Goal: Information Seeking & Learning: Learn about a topic

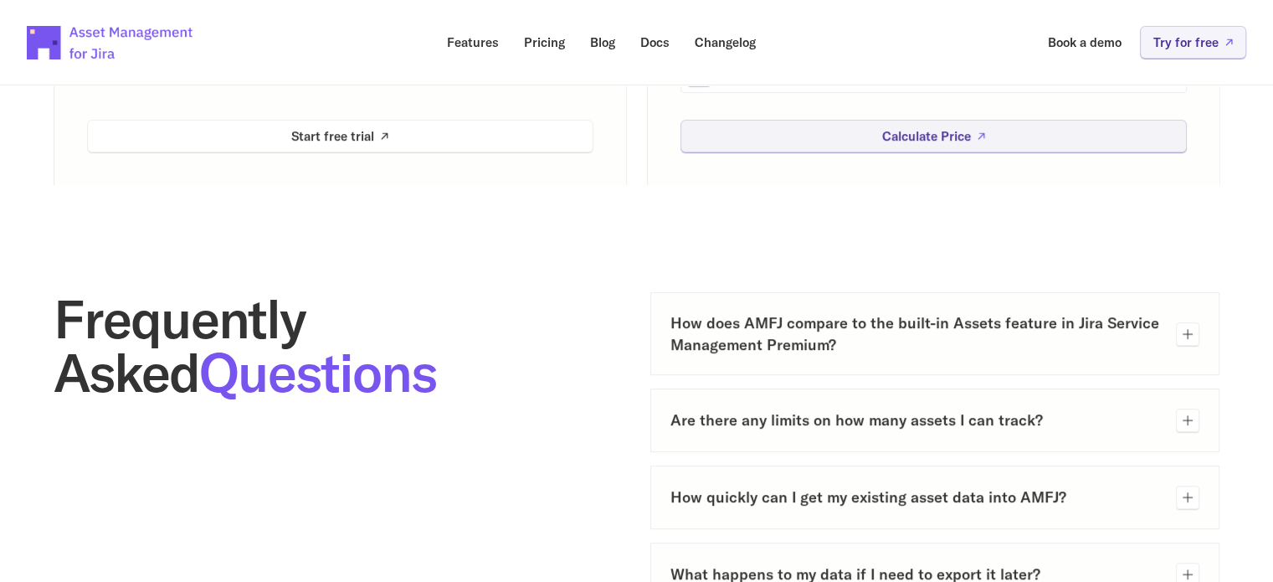
scroll to position [753, 0]
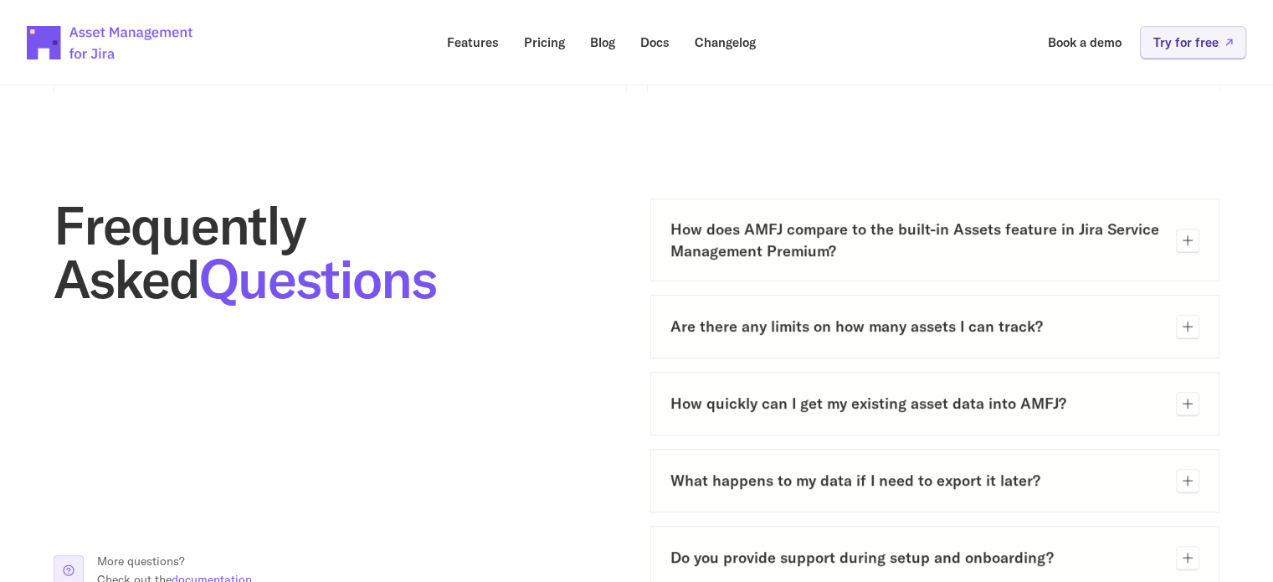
click at [1185, 239] on icon at bounding box center [1187, 240] width 13 height 13
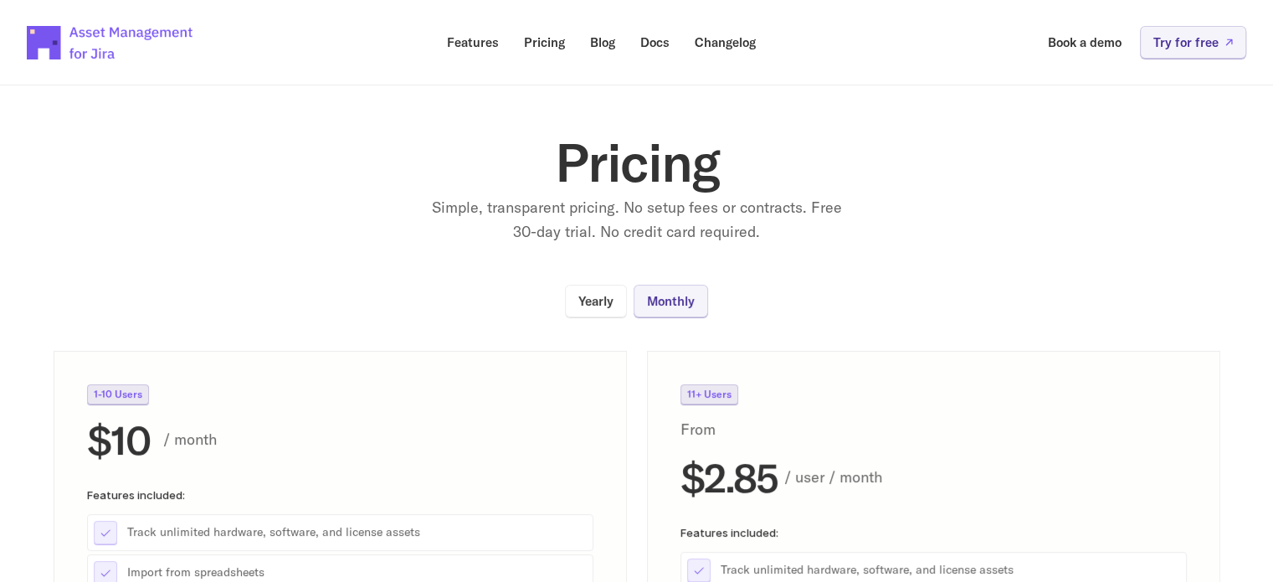
scroll to position [0, 0]
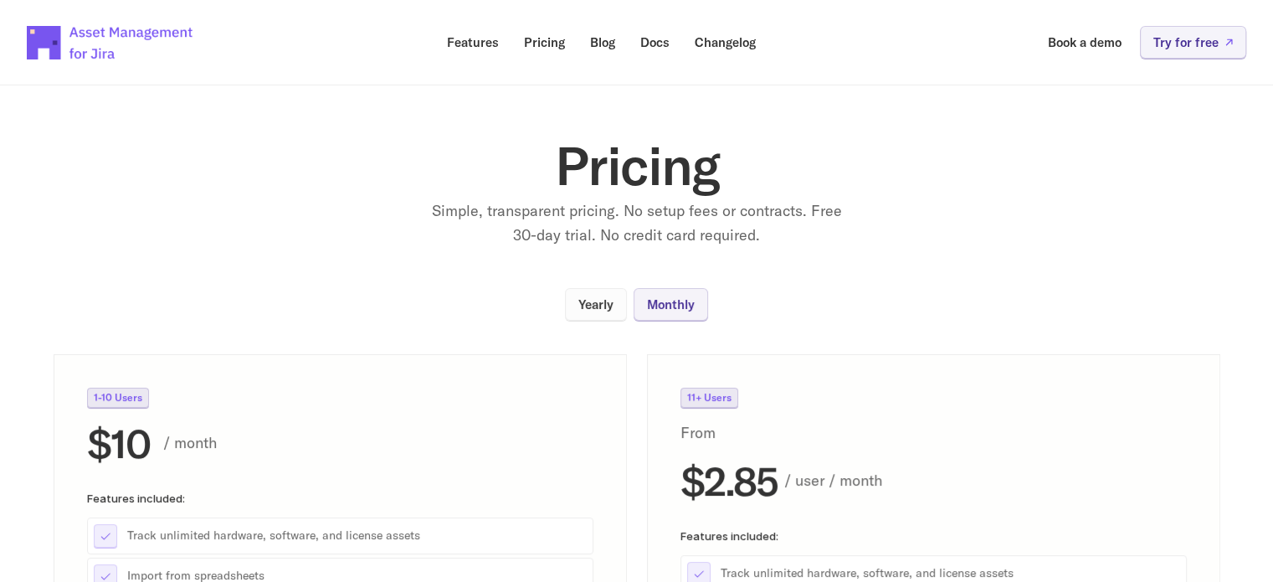
click at [611, 304] on p "Yearly" at bounding box center [595, 304] width 35 height 13
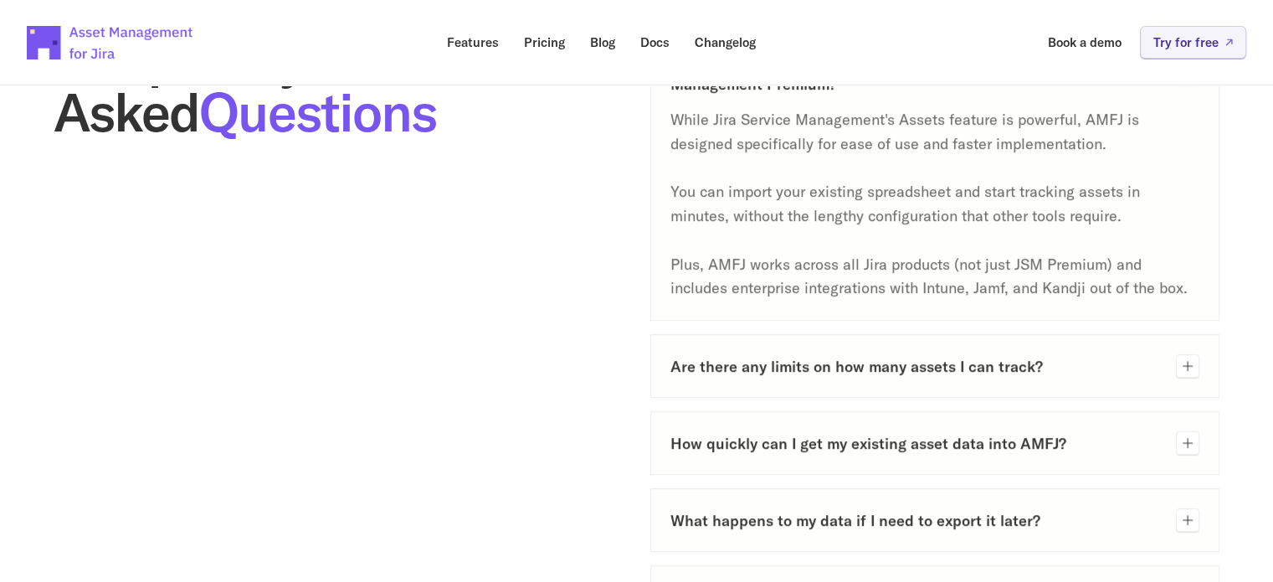
scroll to position [921, 0]
click at [1188, 369] on icon at bounding box center [1188, 365] width 10 height 10
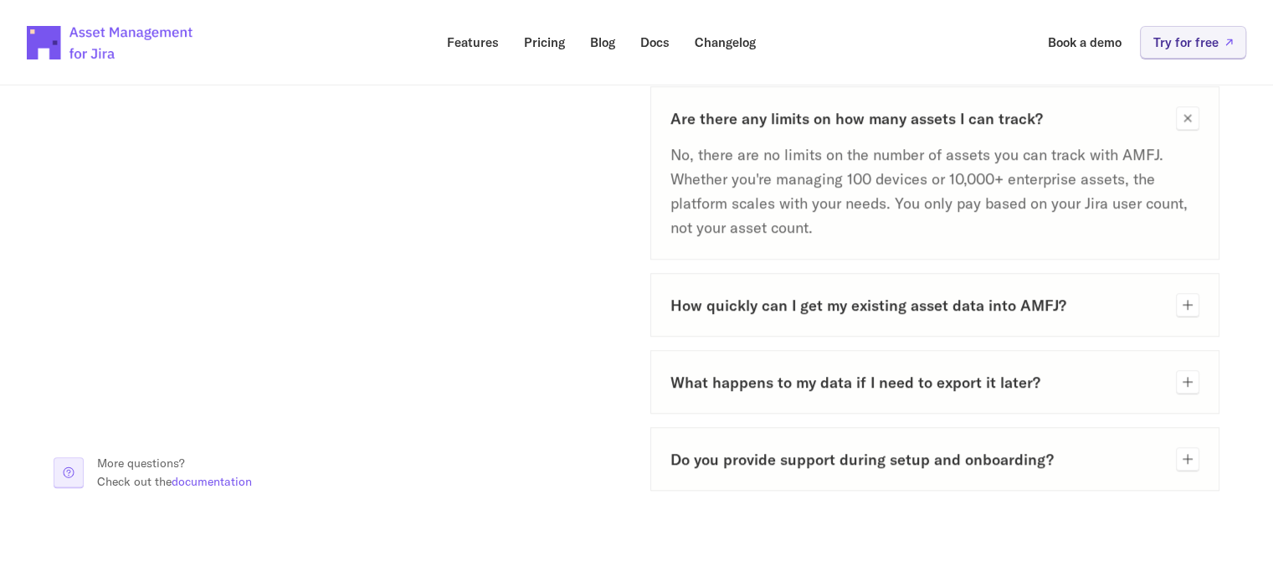
scroll to position [1172, 0]
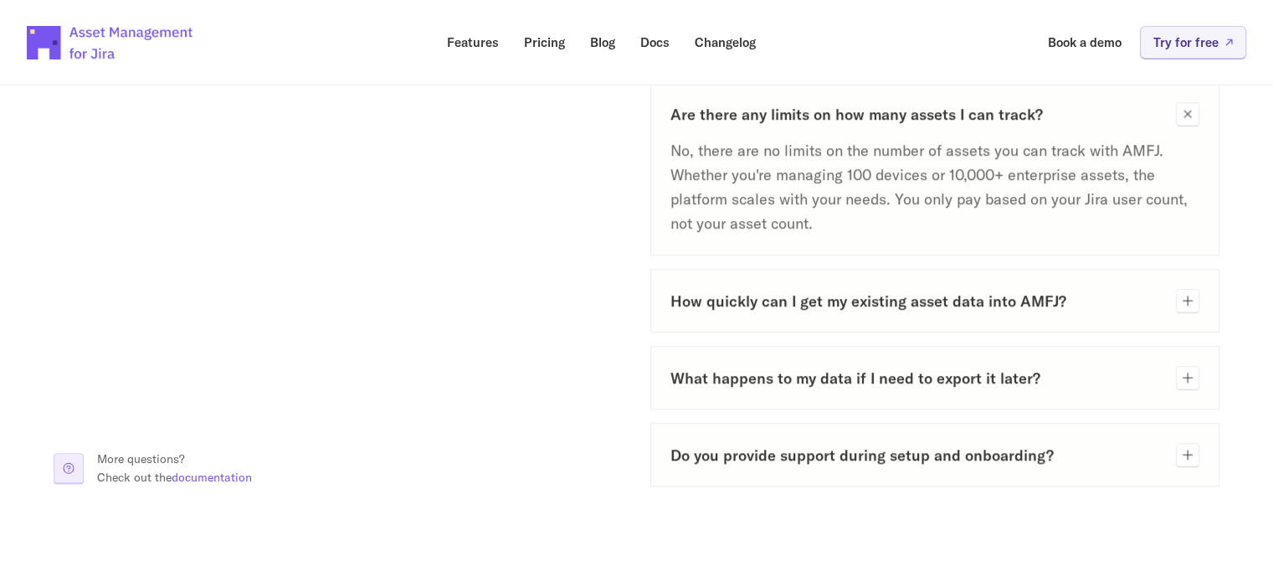
click at [1014, 303] on h3 "How quickly can I get my existing asset data into AMFJ?" at bounding box center [916, 300] width 493 height 21
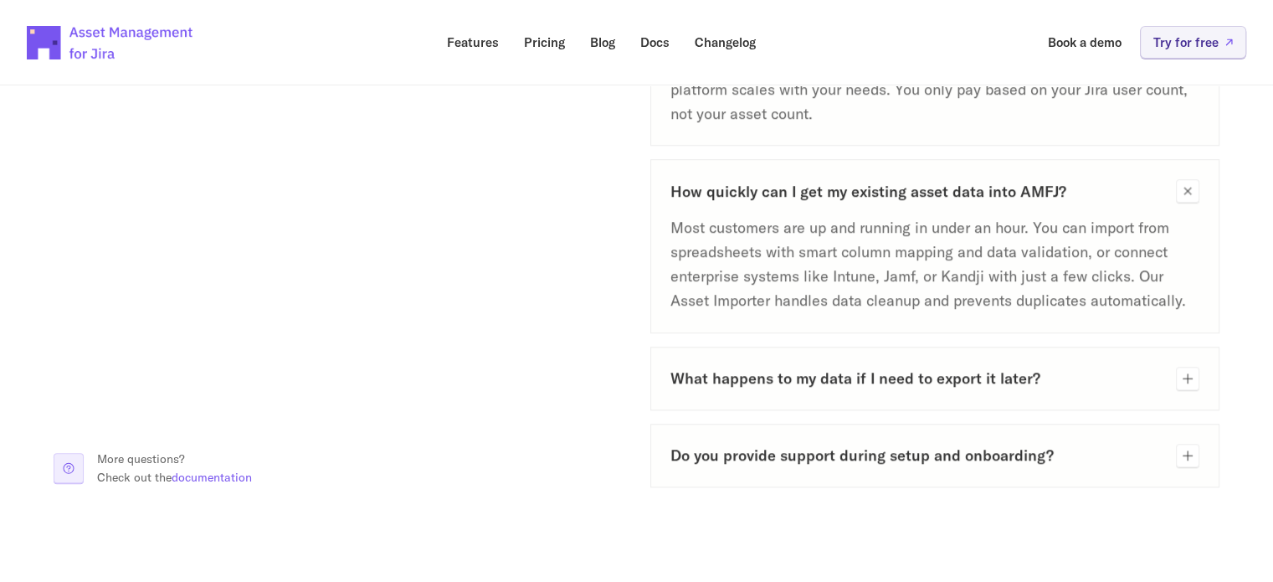
click at [1004, 378] on h3 "What happens to my data if I need to export it later?" at bounding box center [916, 377] width 493 height 21
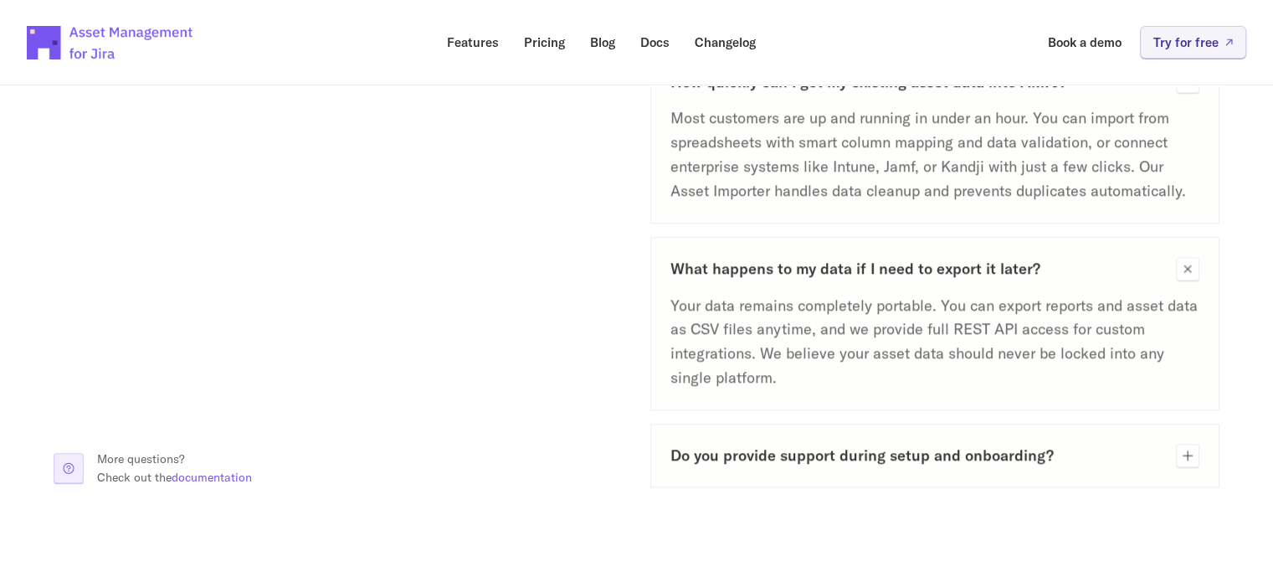
click at [916, 455] on h3 "Do you provide support during setup and onboarding?" at bounding box center [916, 454] width 493 height 21
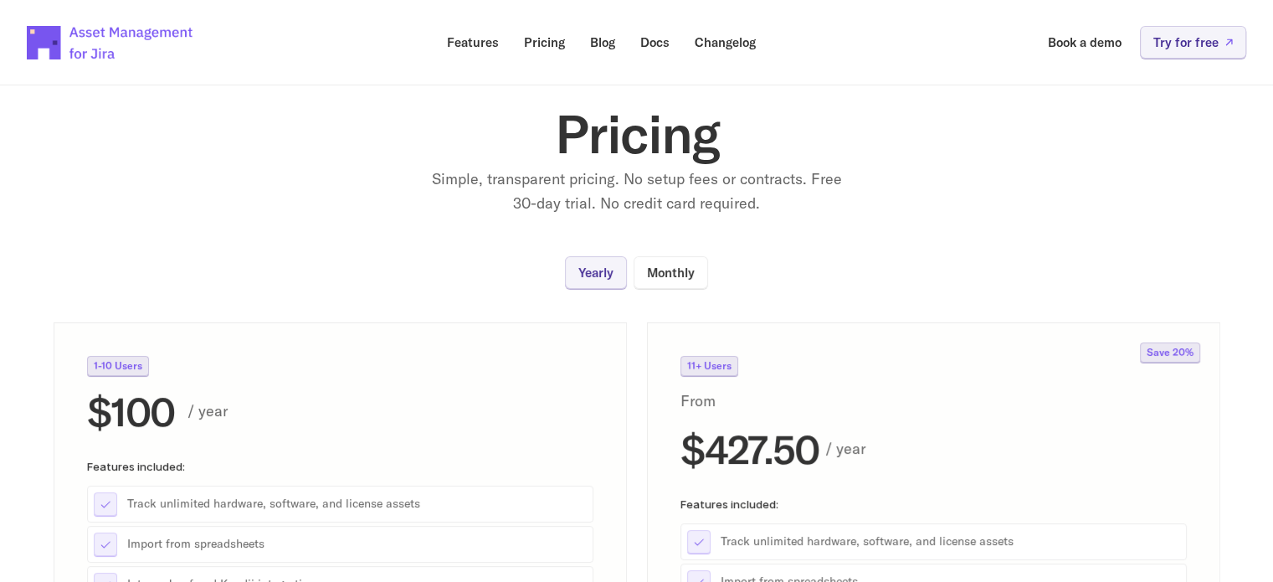
scroll to position [0, 0]
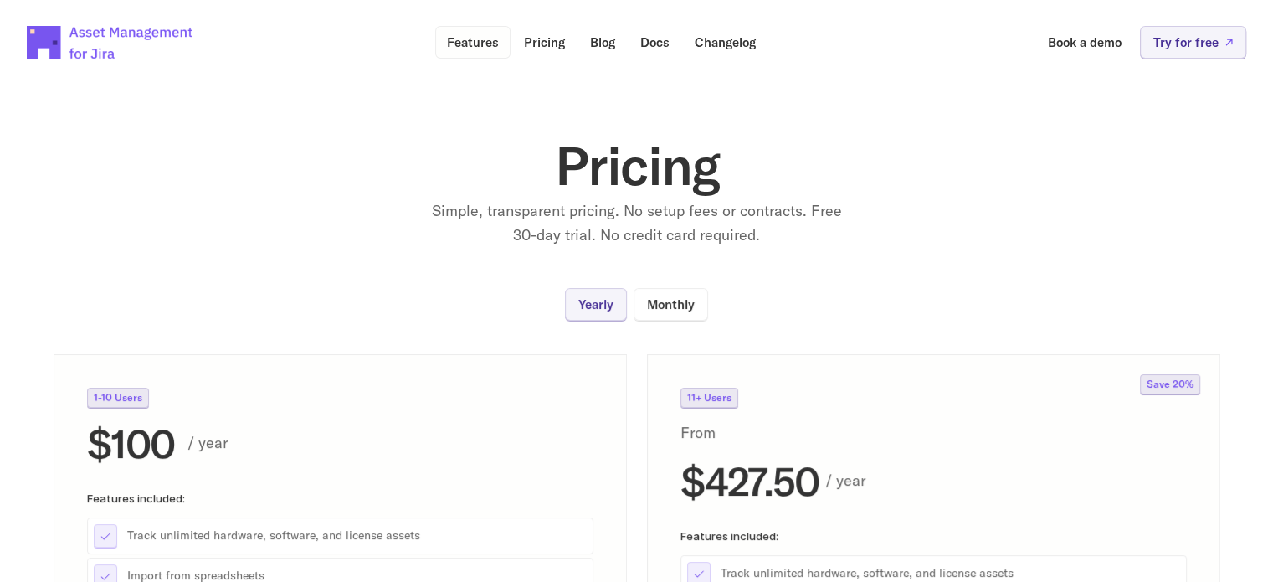
click at [463, 39] on p "Features" at bounding box center [473, 42] width 52 height 13
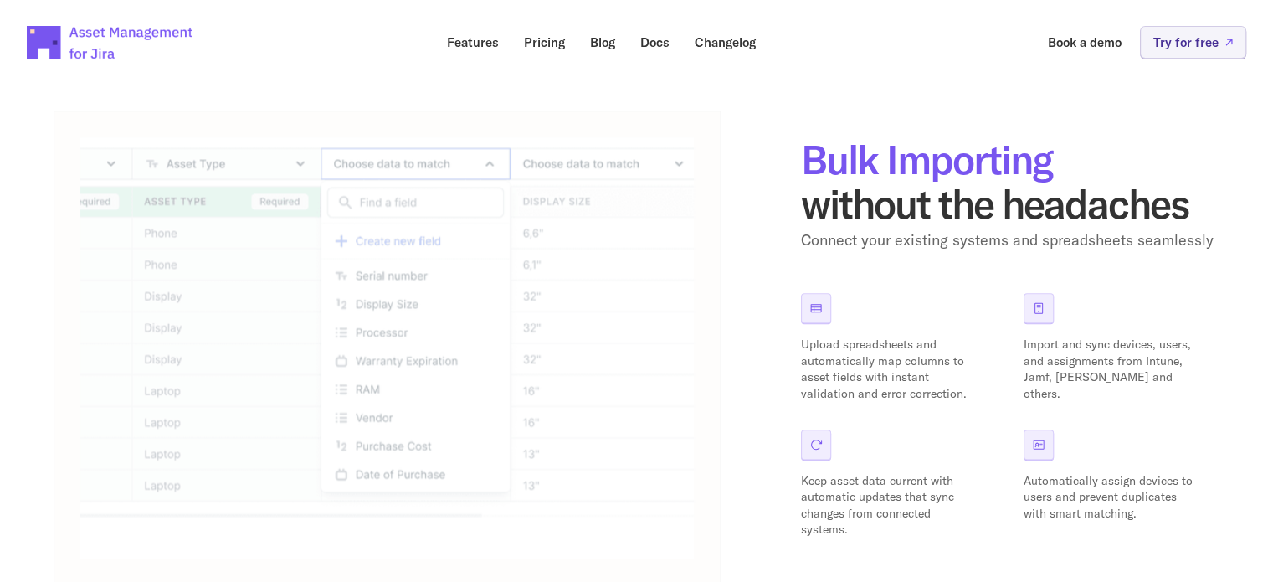
scroll to position [837, 0]
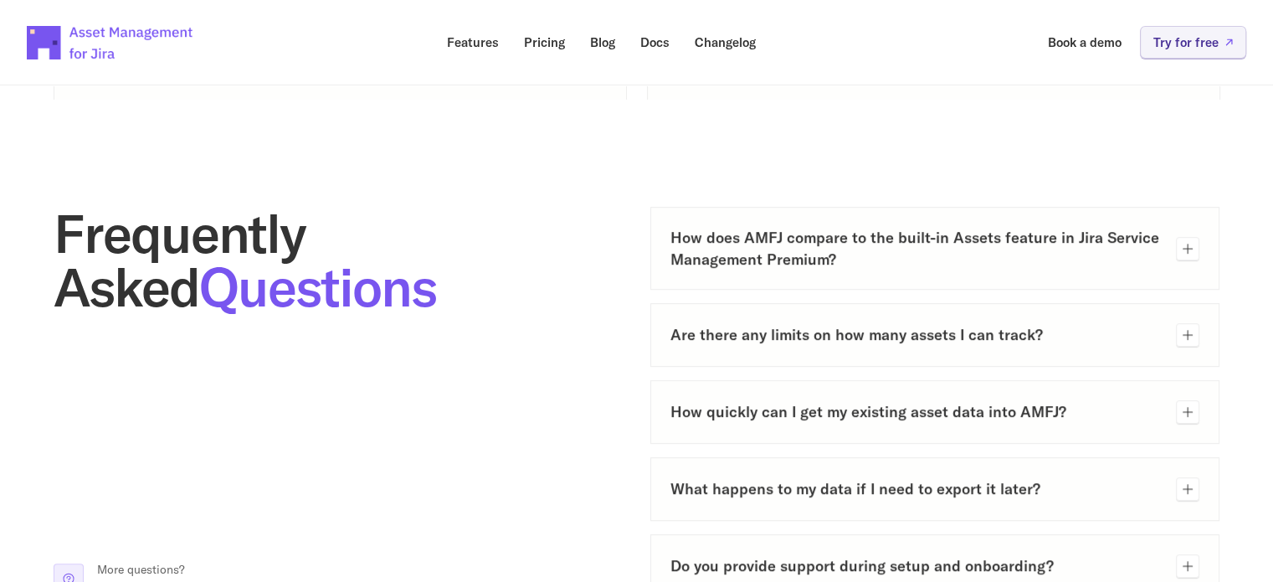
scroll to position [753, 0]
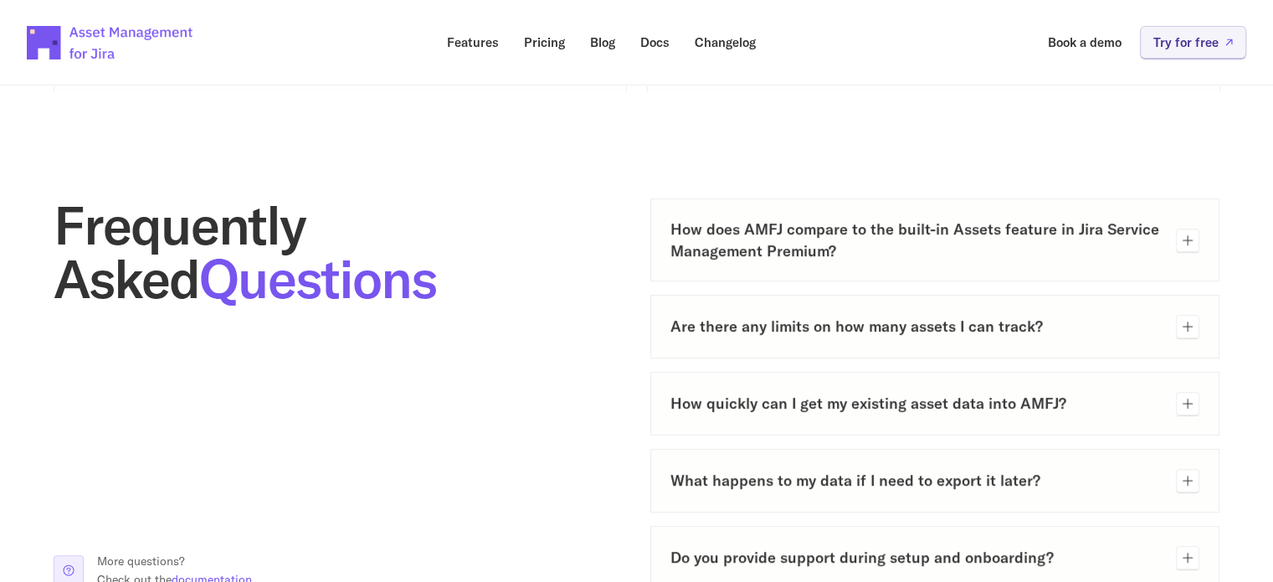
click at [1189, 240] on icon at bounding box center [1187, 240] width 13 height 13
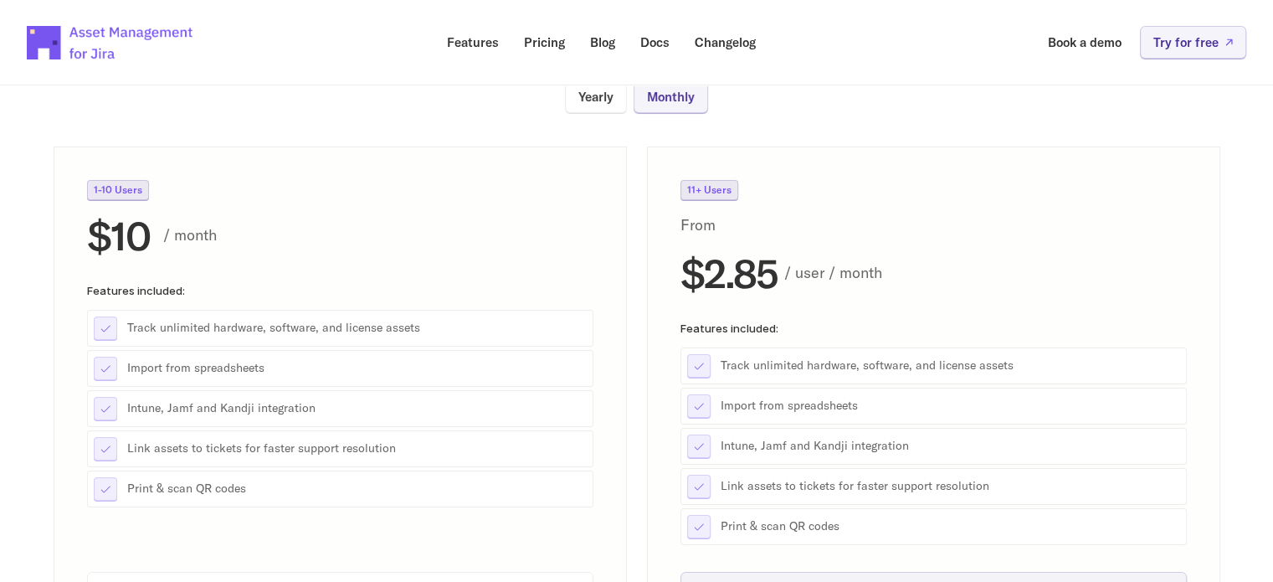
scroll to position [0, 0]
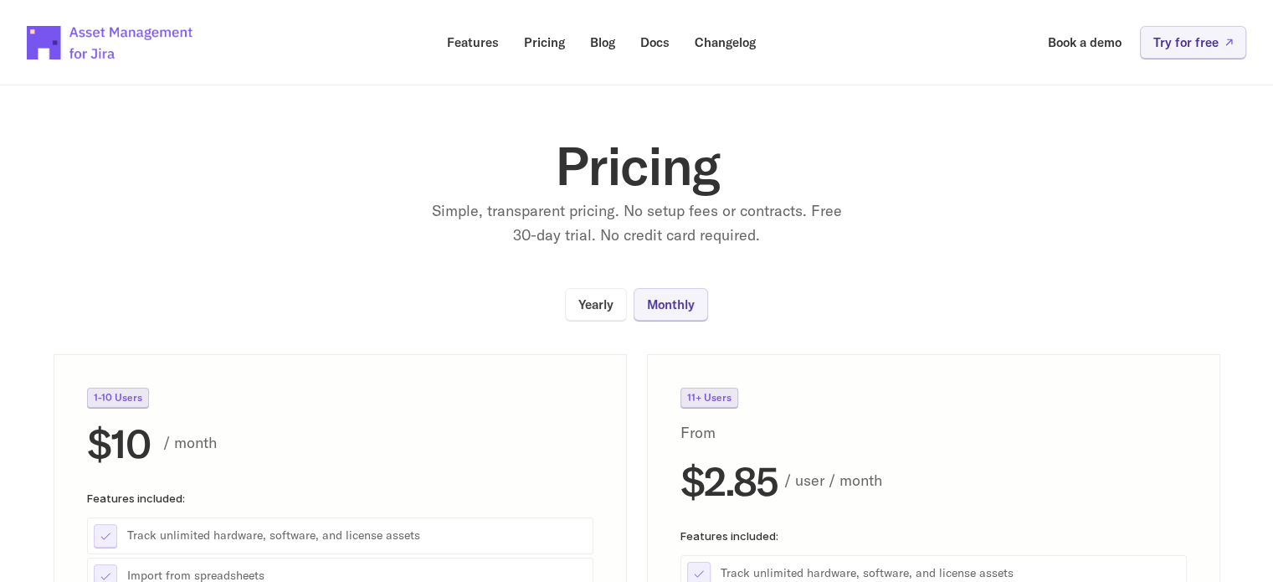
click at [1228, 293] on section "Pricing Simple, transparent pricing. No setup fees or contracts. Free 30-day tr…" at bounding box center [636, 452] width 1273 height 786
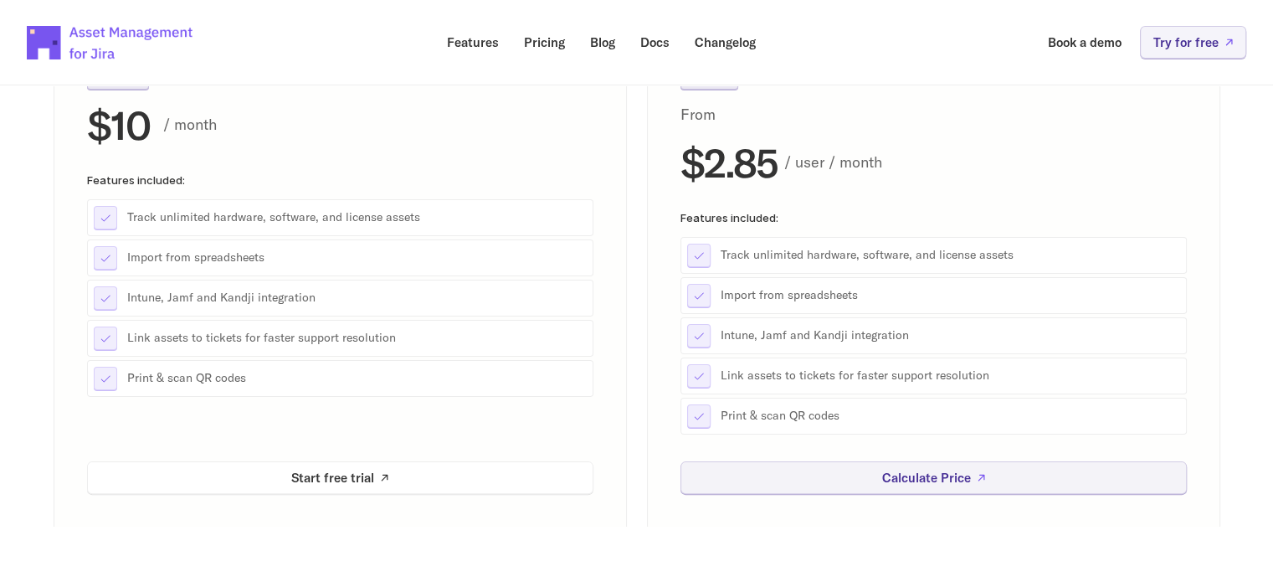
scroll to position [335, 0]
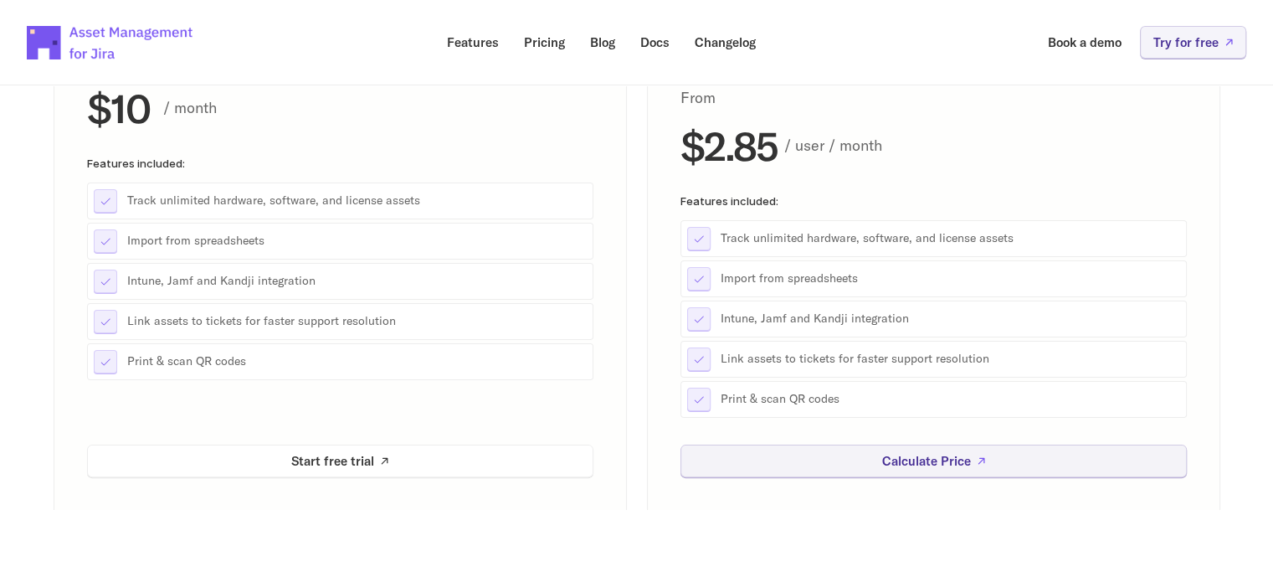
click at [1230, 350] on section "Pricing Simple, transparent pricing. No setup fees or contracts. Free 30-day tr…" at bounding box center [636, 117] width 1273 height 786
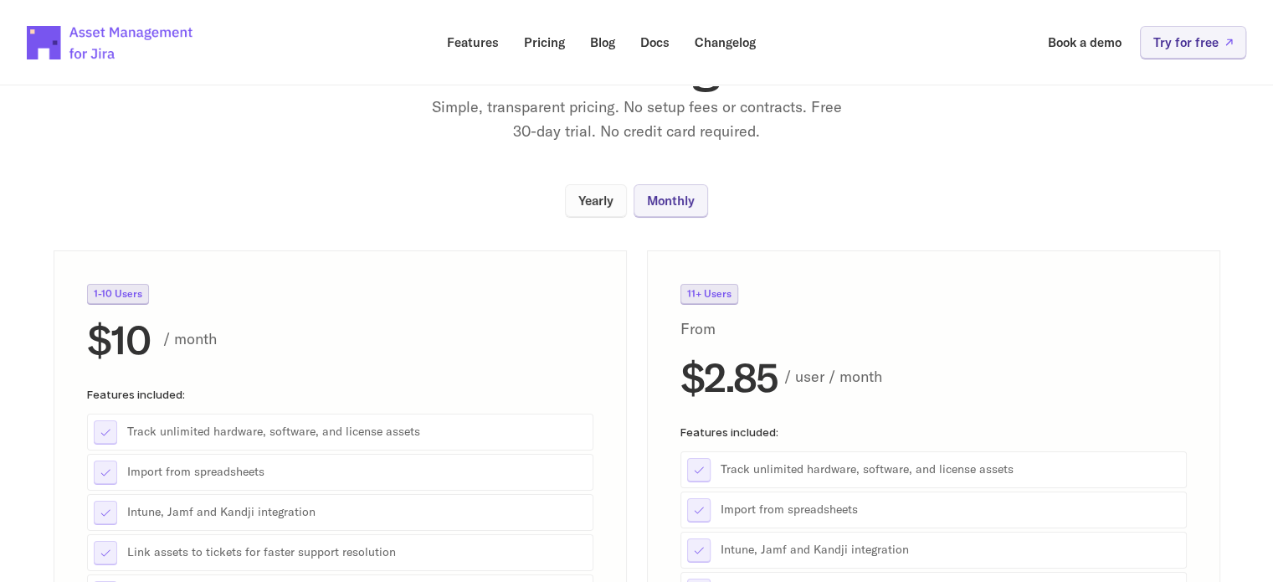
scroll to position [84, 0]
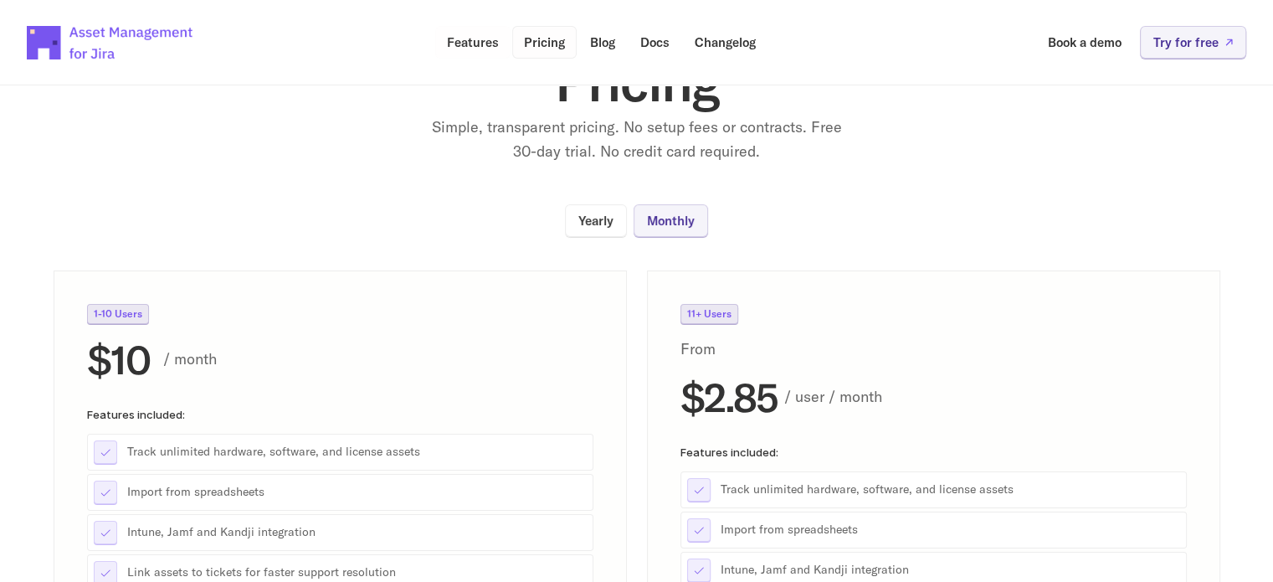
click at [535, 46] on p "Pricing" at bounding box center [544, 42] width 41 height 13
click at [596, 217] on p "Yearly" at bounding box center [595, 220] width 35 height 13
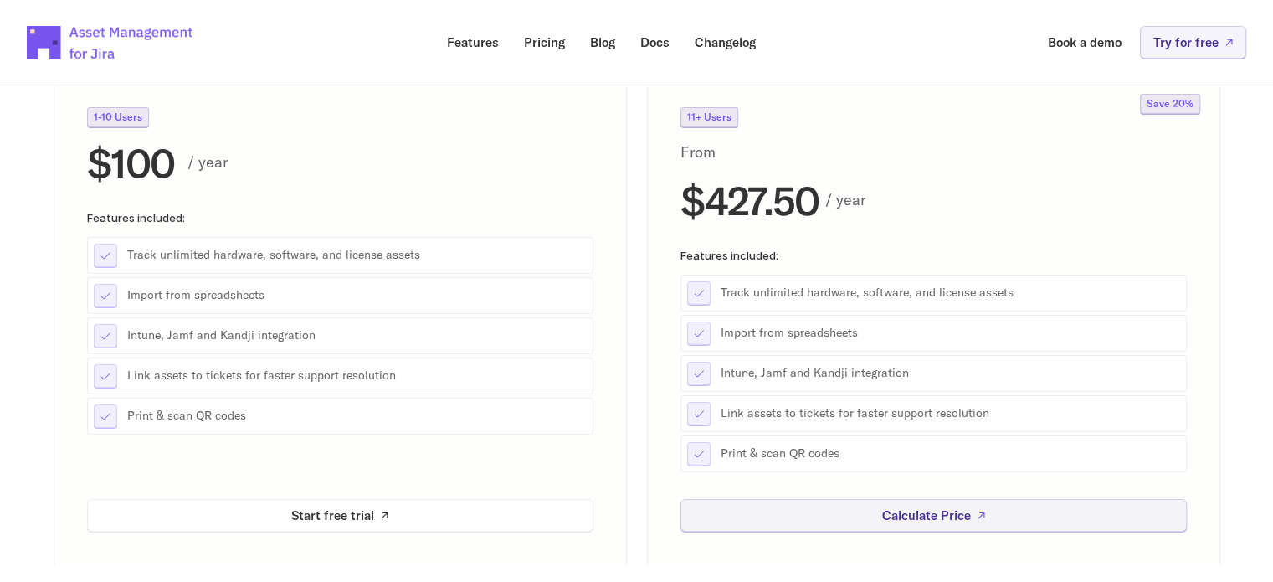
scroll to position [251, 0]
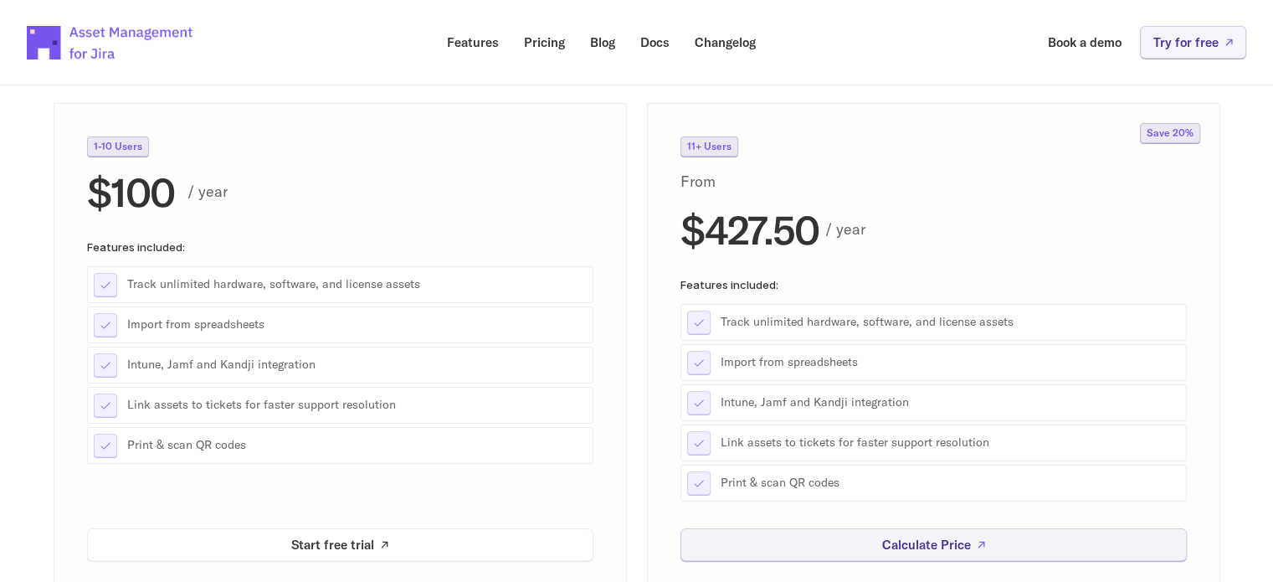
click at [34, 163] on section "Pricing Simple, transparent pricing. No setup fees or contracts. Free 30-day tr…" at bounding box center [636, 200] width 1273 height 786
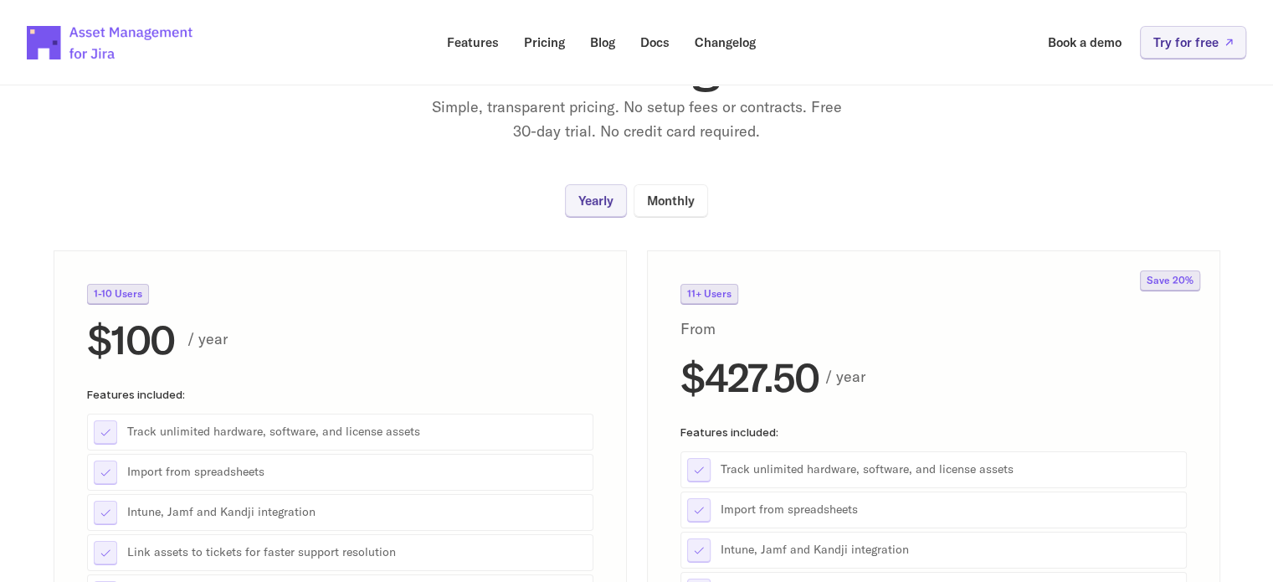
scroll to position [0, 0]
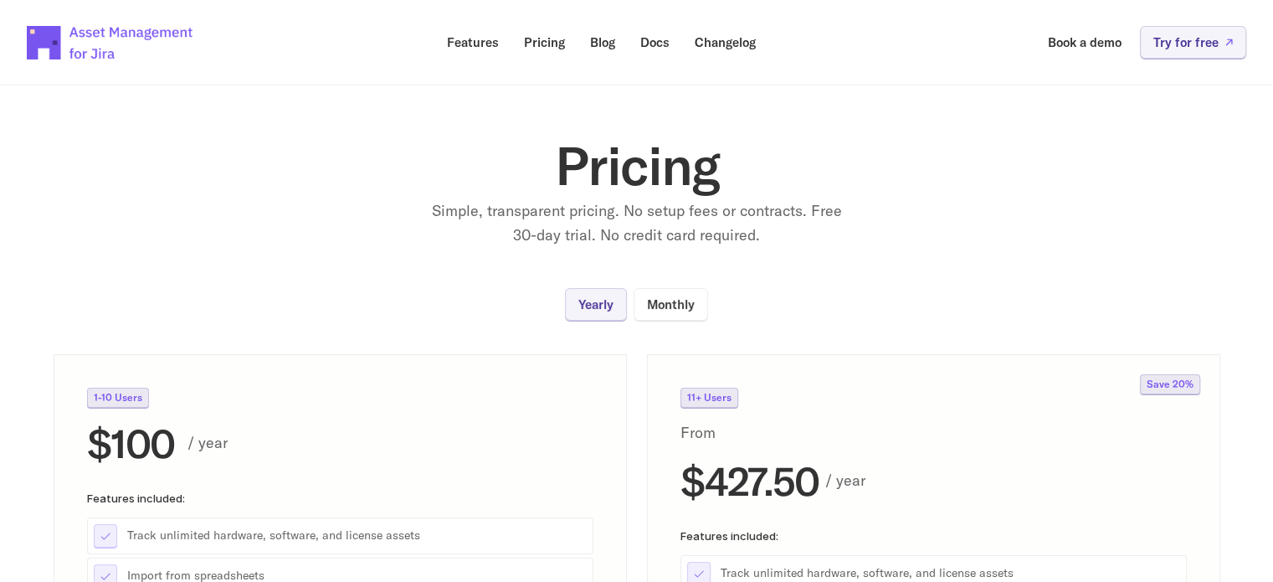
click at [1211, 250] on section "Pricing Simple, transparent pricing. No setup fees or contracts. Free 30-day tr…" at bounding box center [636, 452] width 1273 height 786
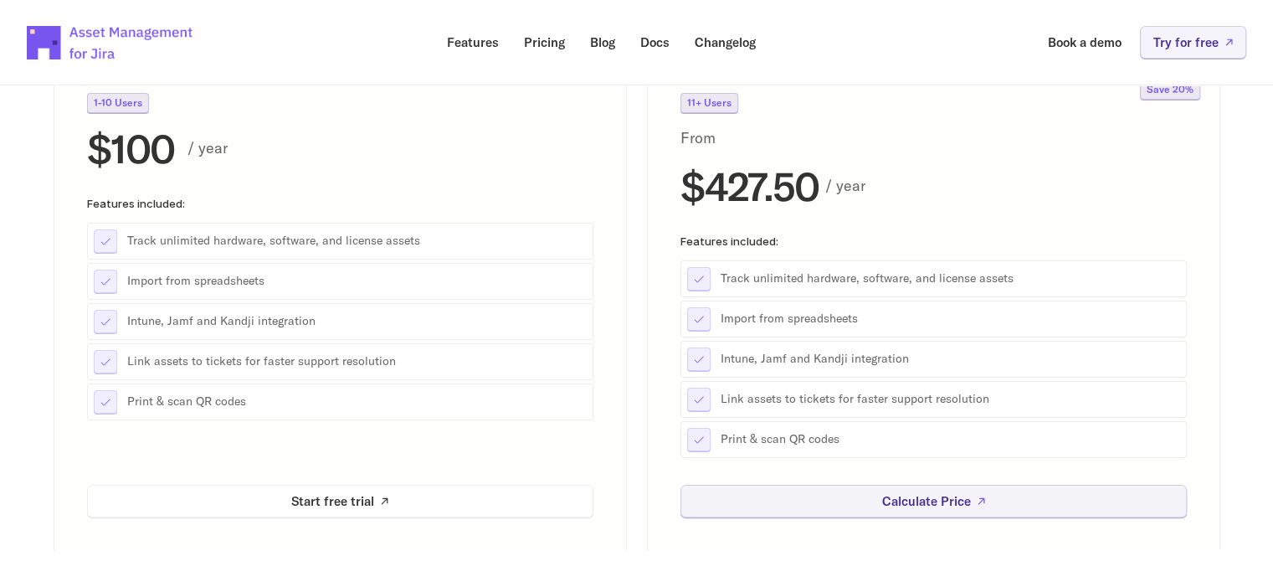
scroll to position [335, 0]
